Goal: Task Accomplishment & Management: Manage account settings

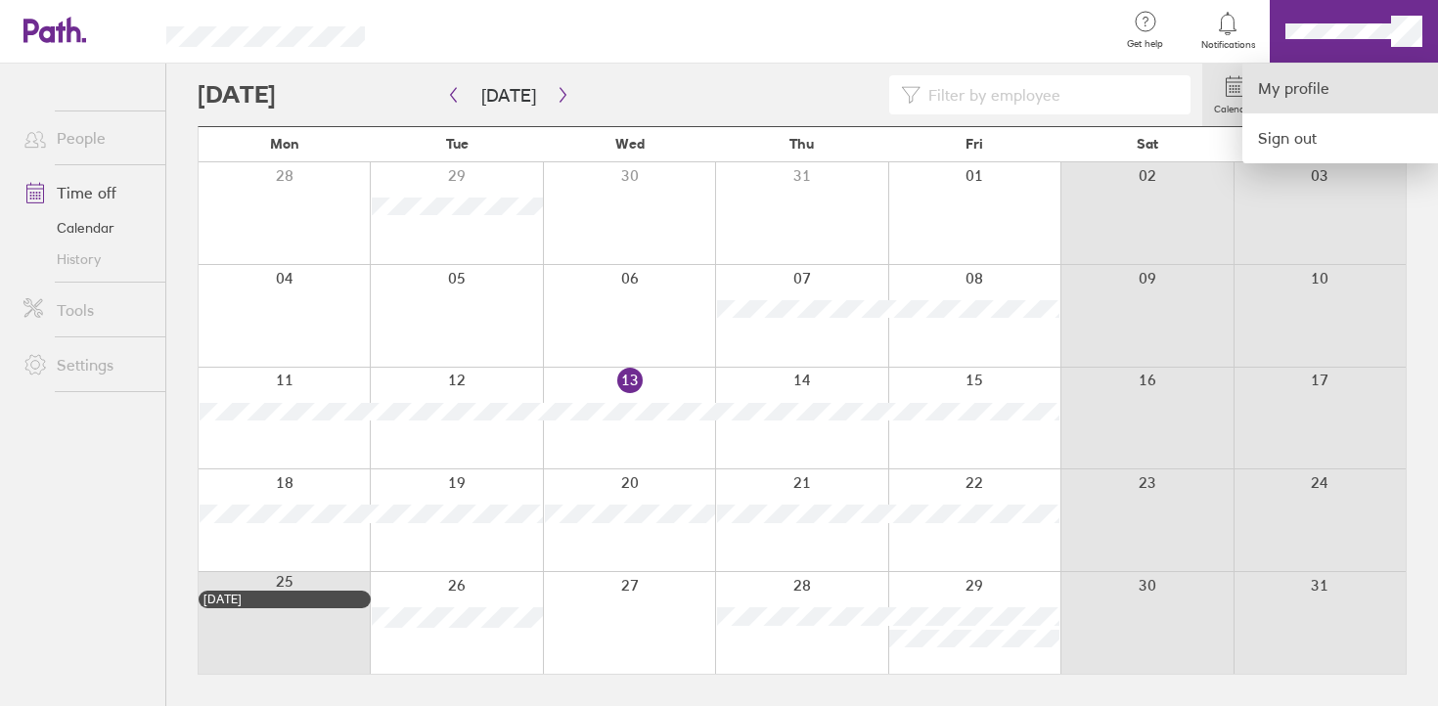
click at [1349, 76] on link "My profile" at bounding box center [1341, 89] width 196 height 50
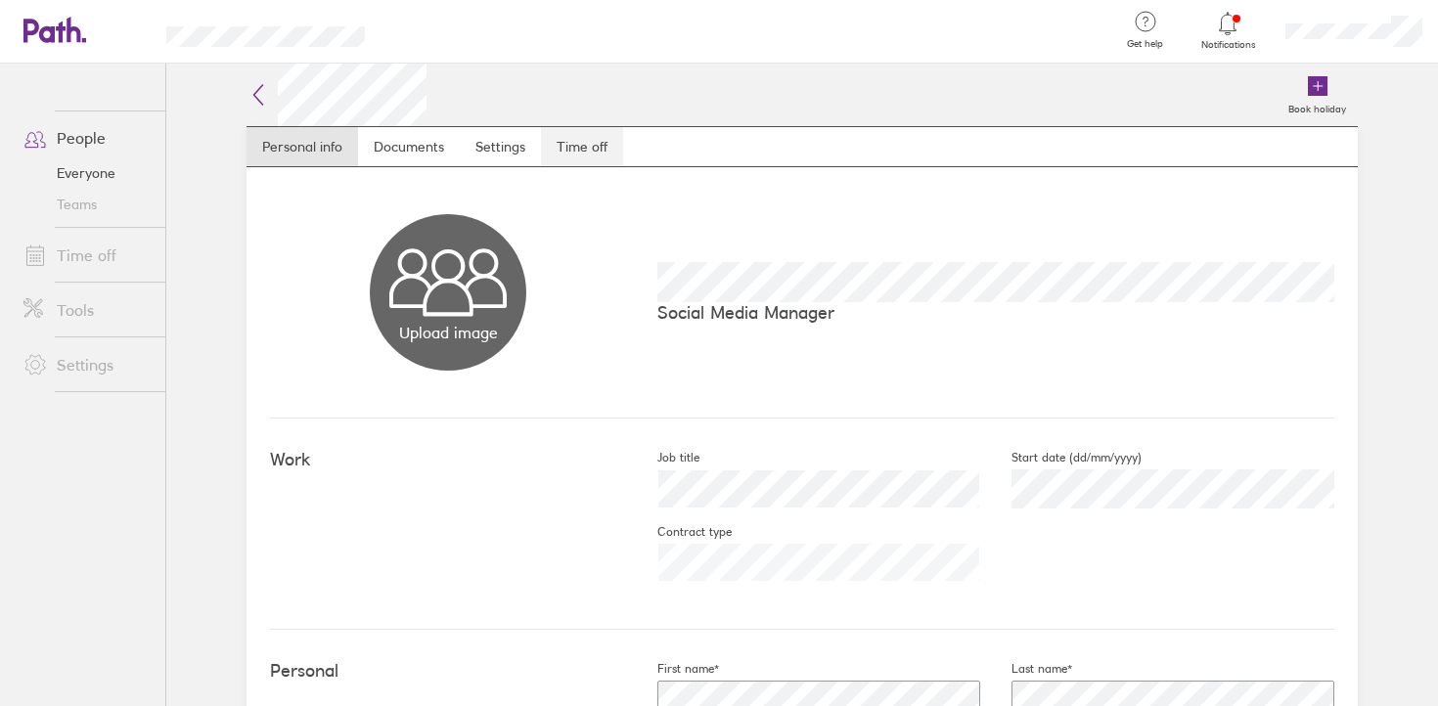
click at [574, 143] on link "Time off" at bounding box center [582, 146] width 82 height 39
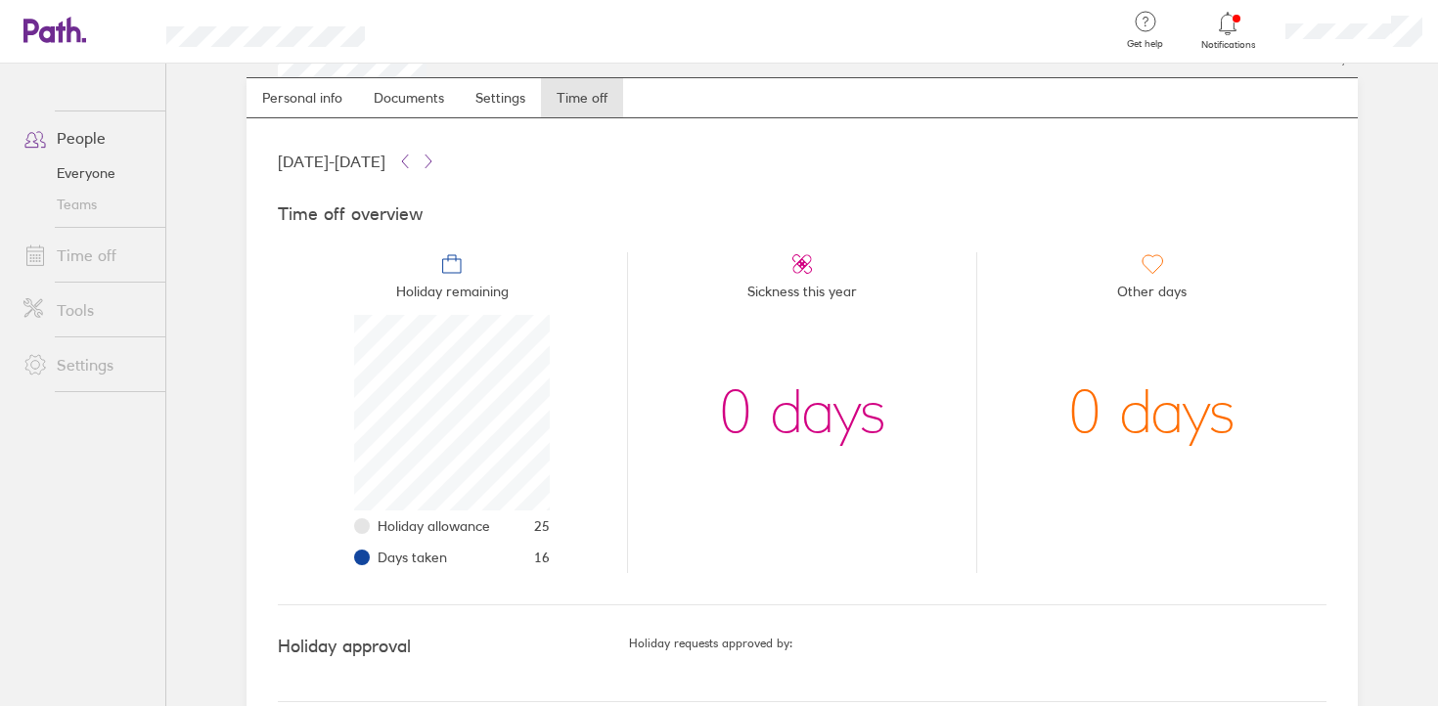
scroll to position [55, 0]
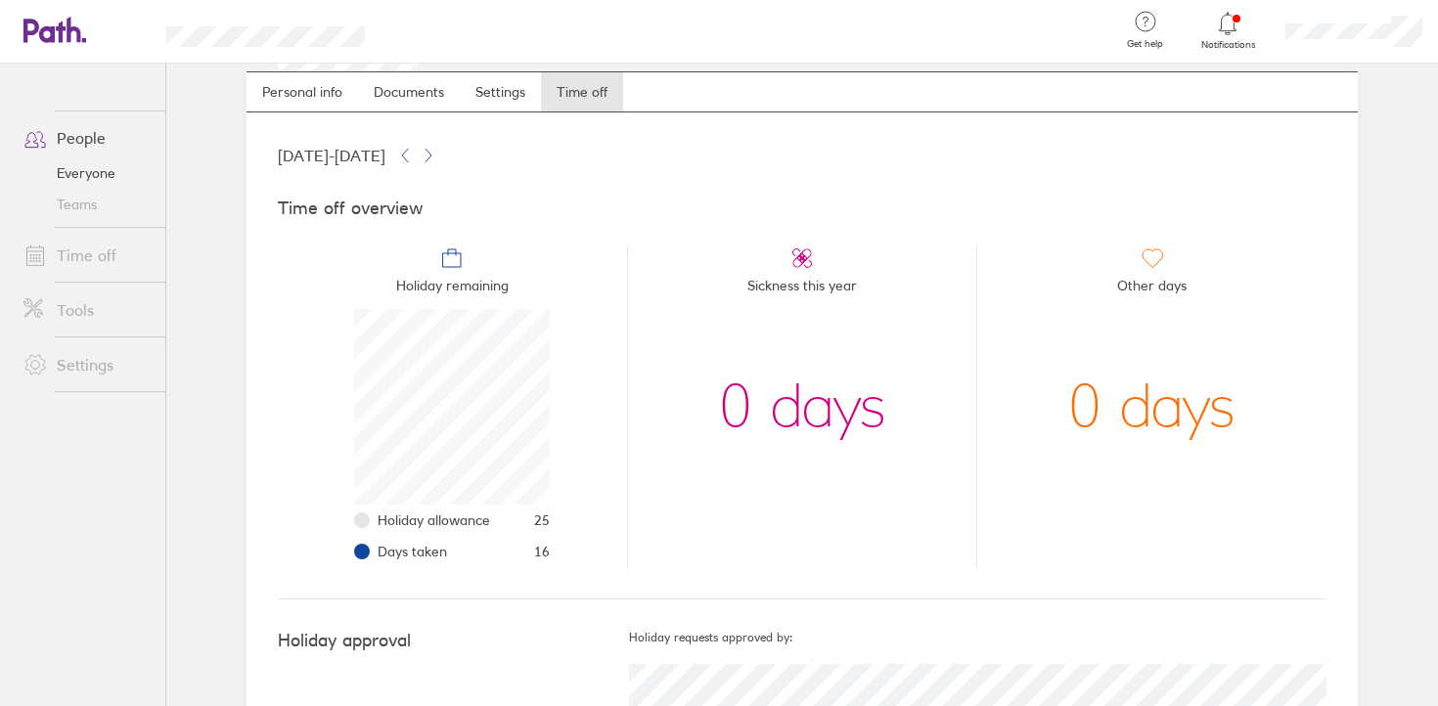
click at [108, 254] on link "Time off" at bounding box center [87, 255] width 158 height 39
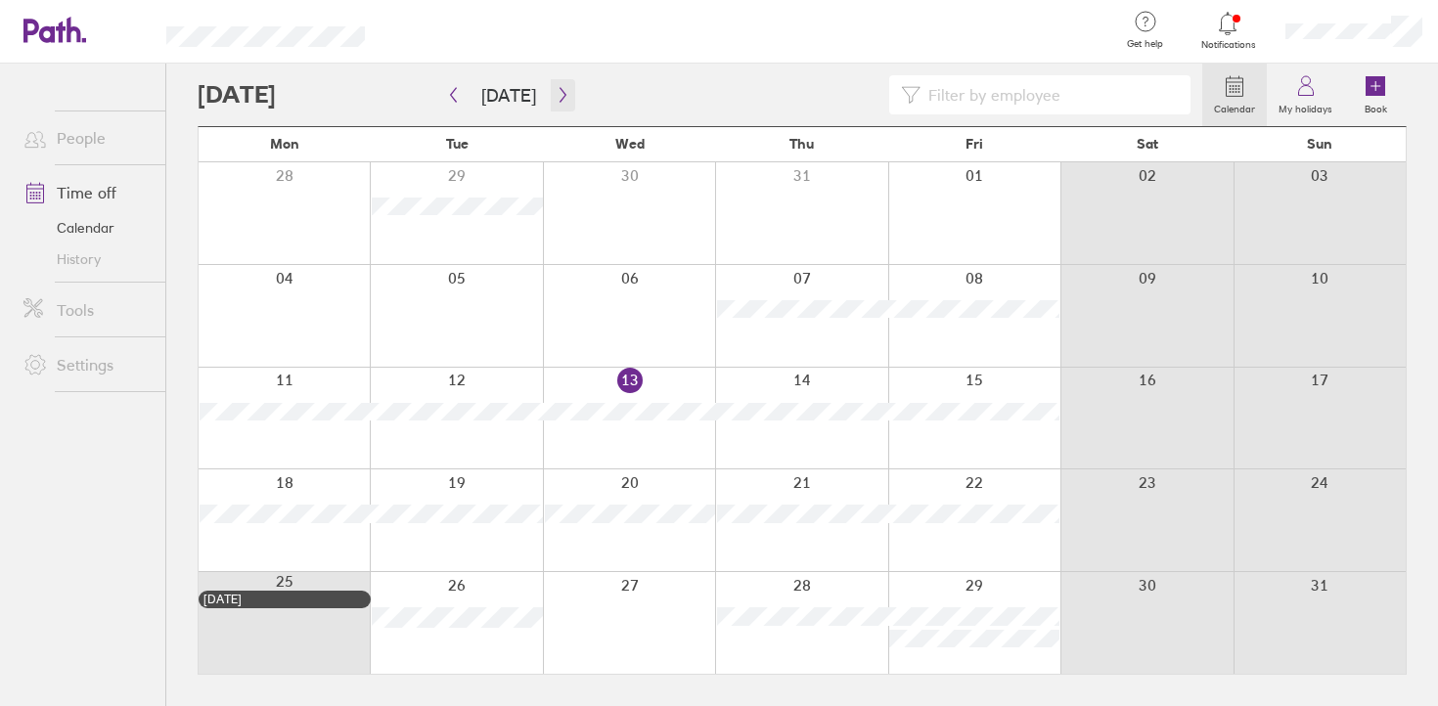
click at [560, 93] on icon "button" at bounding box center [563, 95] width 6 height 15
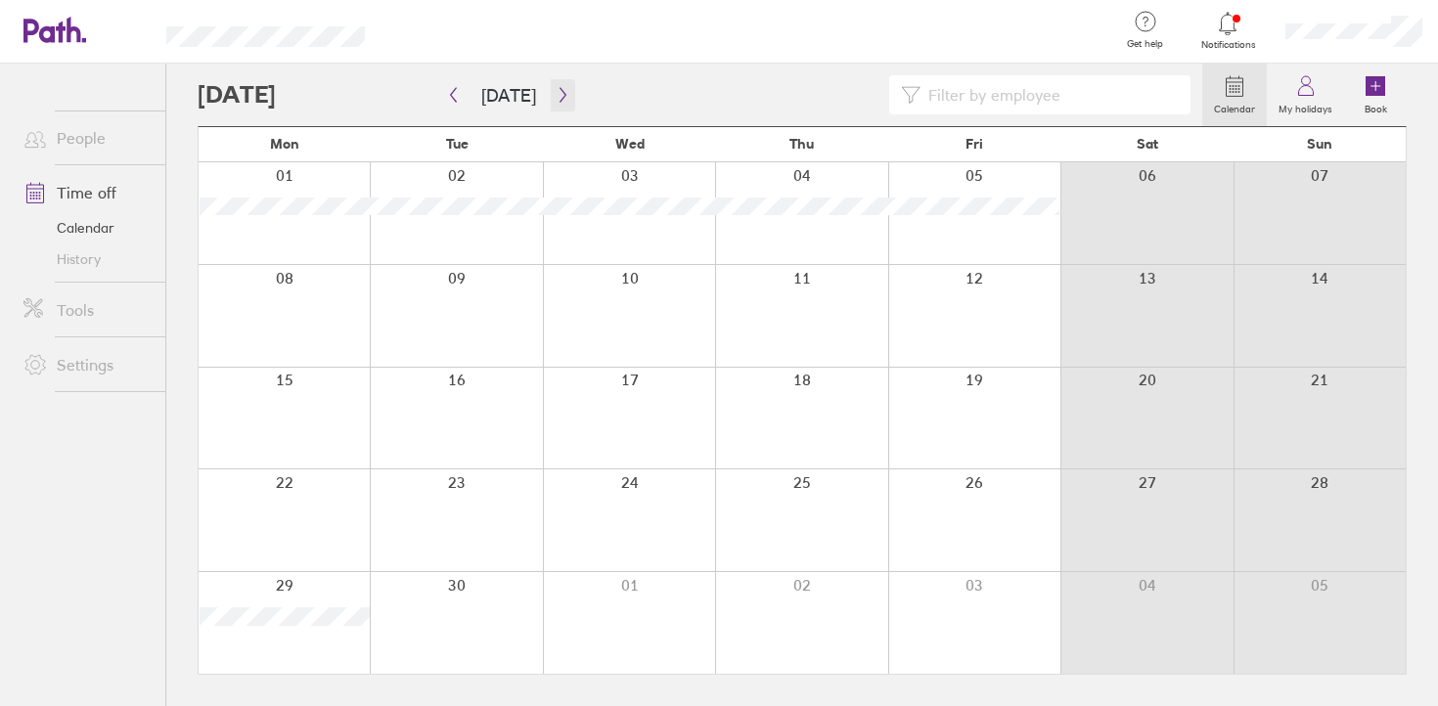
click at [560, 93] on icon "button" at bounding box center [563, 95] width 6 height 15
click at [447, 97] on icon "button" at bounding box center [453, 95] width 15 height 16
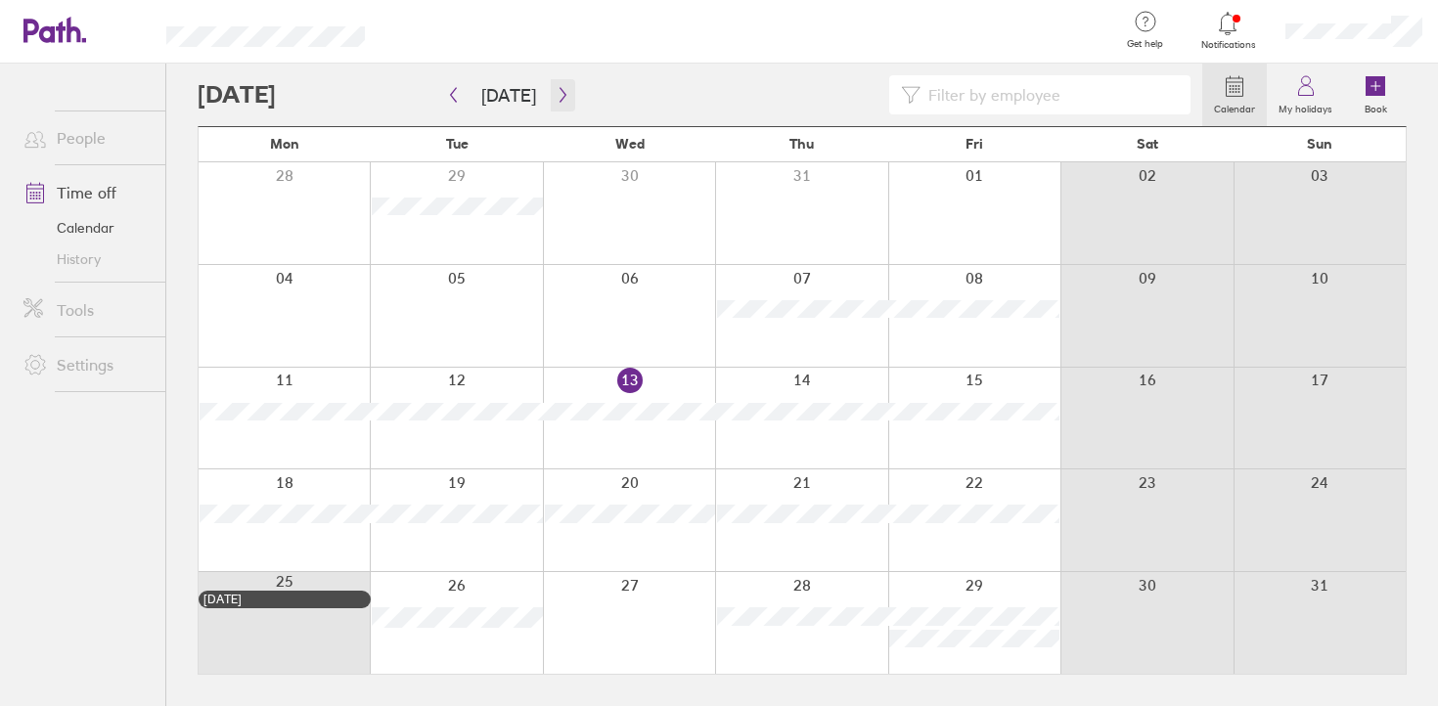
click at [556, 92] on icon "button" at bounding box center [563, 95] width 15 height 16
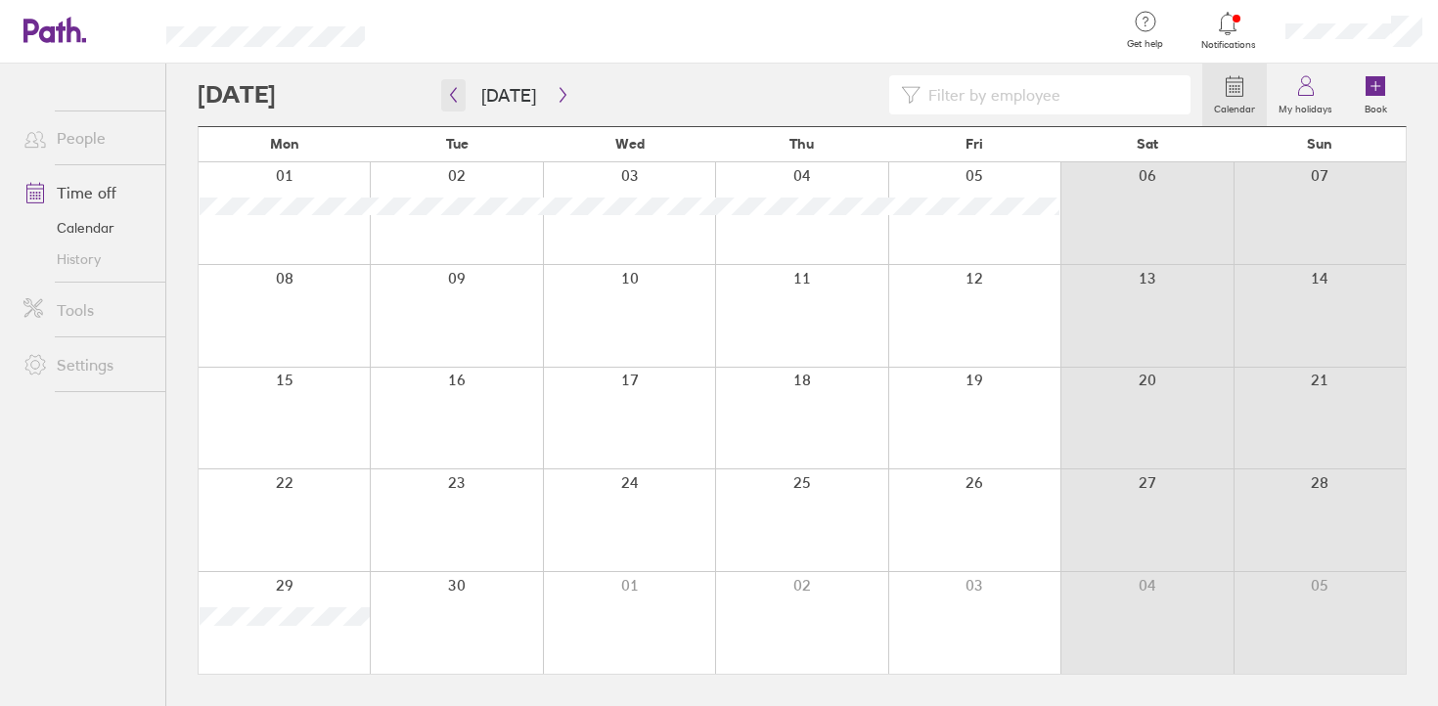
click at [452, 92] on icon "button" at bounding box center [454, 95] width 6 height 15
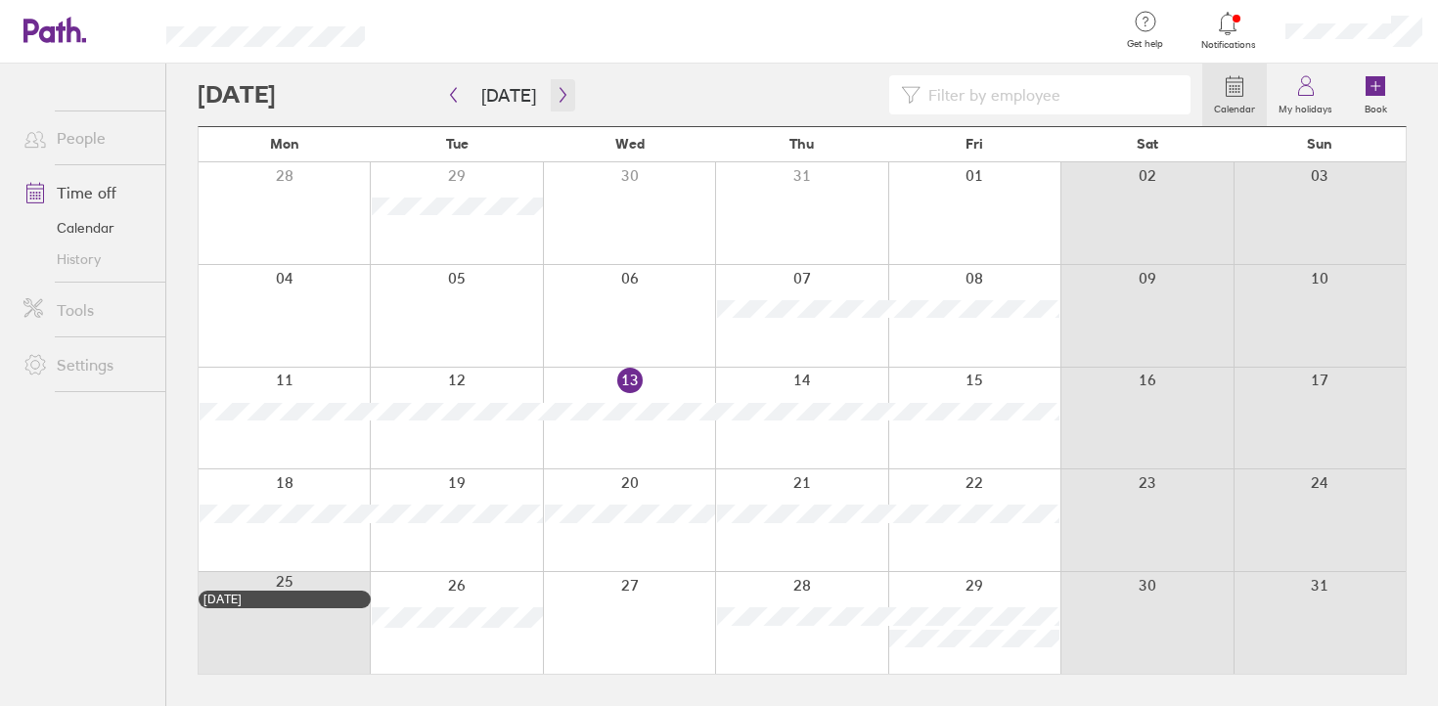
click at [556, 99] on icon "button" at bounding box center [563, 95] width 15 height 16
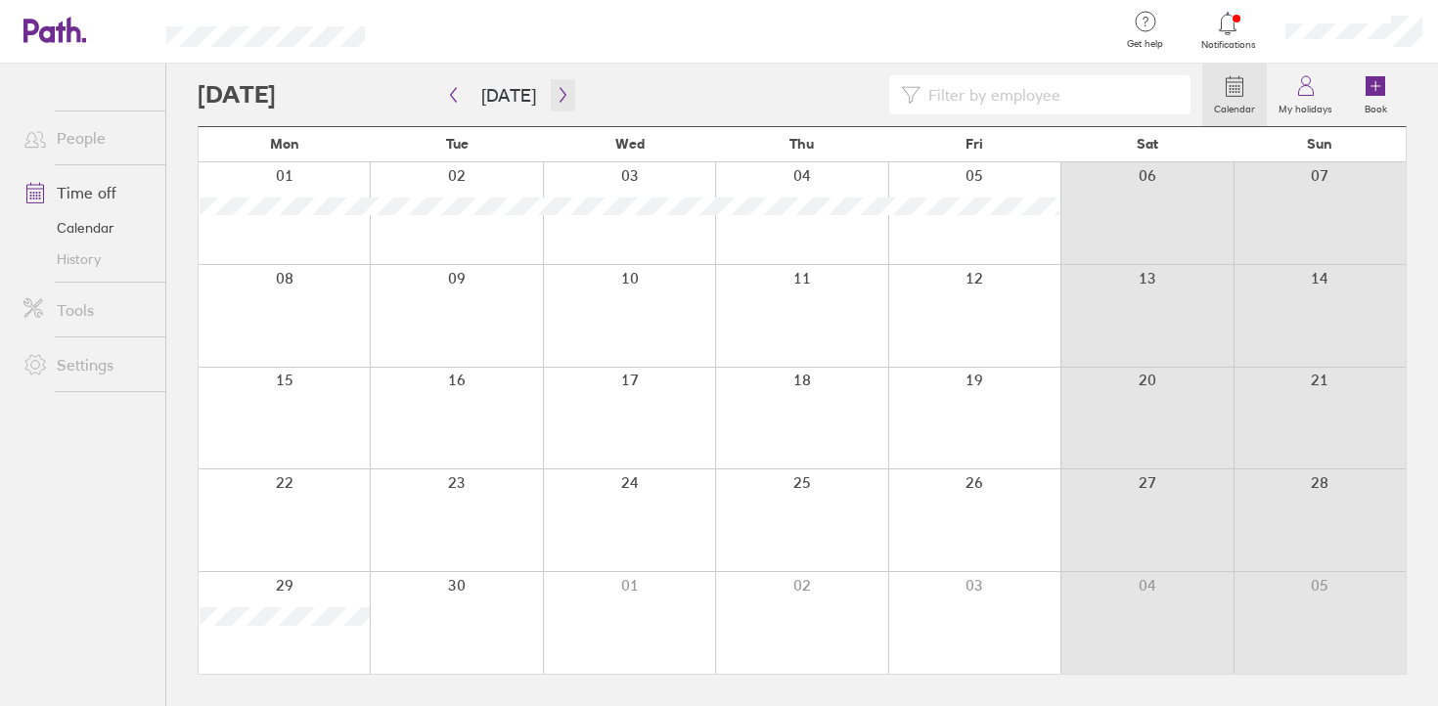
click at [556, 99] on icon "button" at bounding box center [563, 95] width 15 height 16
click at [560, 91] on icon "button" at bounding box center [563, 95] width 6 height 15
click at [558, 91] on icon "button" at bounding box center [563, 95] width 15 height 16
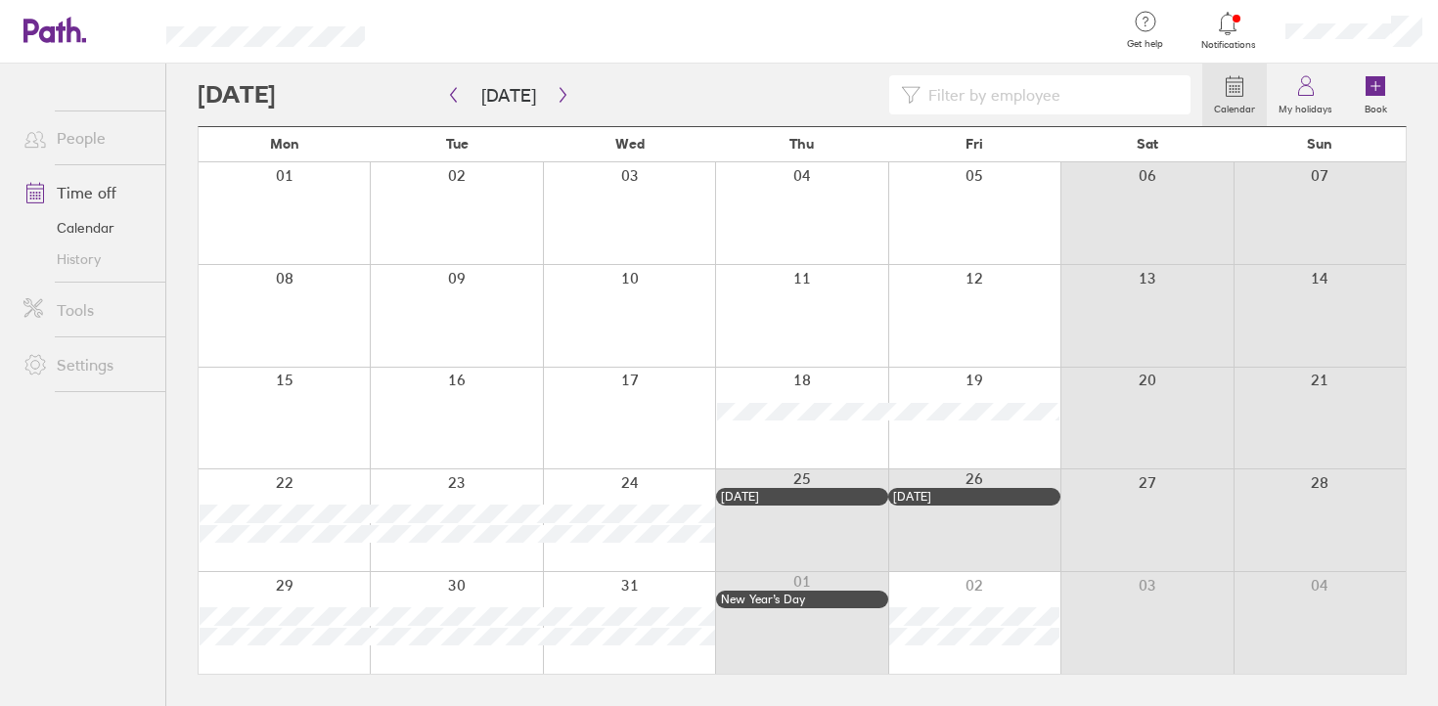
click at [448, 59] on div at bounding box center [749, 32] width 707 height 64
click at [455, 125] on div "Calendar My holidays Book" at bounding box center [802, 95] width 1209 height 63
click at [455, 98] on icon "button" at bounding box center [453, 95] width 15 height 16
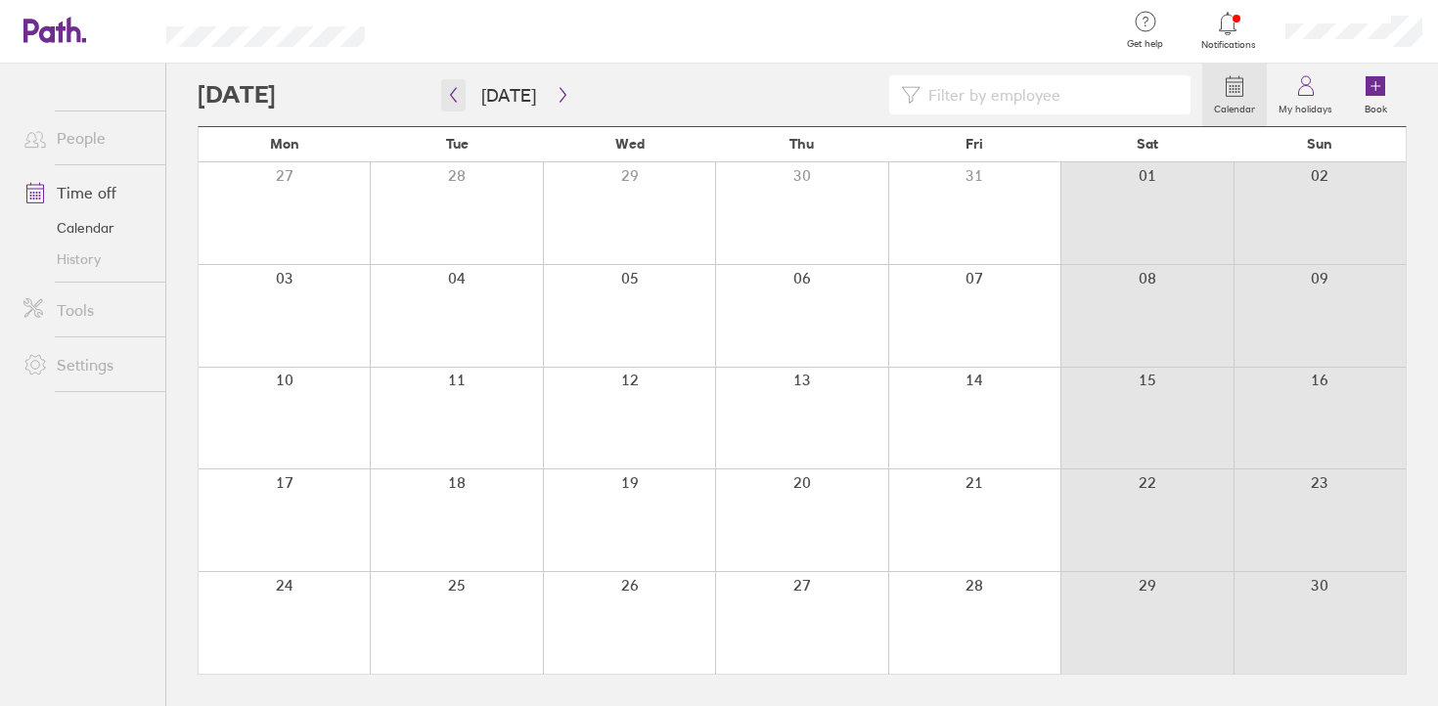
click at [455, 98] on icon "button" at bounding box center [453, 95] width 15 height 16
click at [455, 91] on icon "button" at bounding box center [453, 95] width 15 height 16
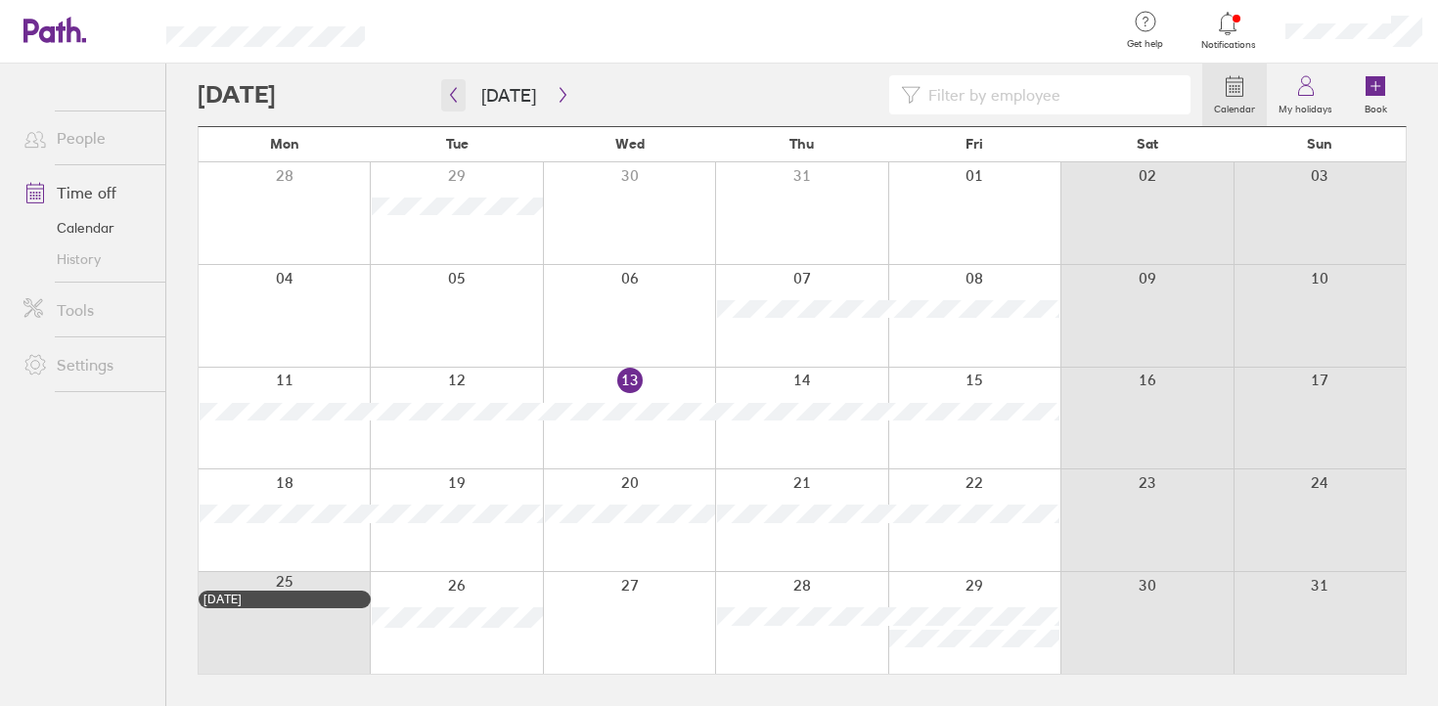
click at [455, 88] on icon "button" at bounding box center [454, 95] width 6 height 15
